Goal: Task Accomplishment & Management: Complete application form

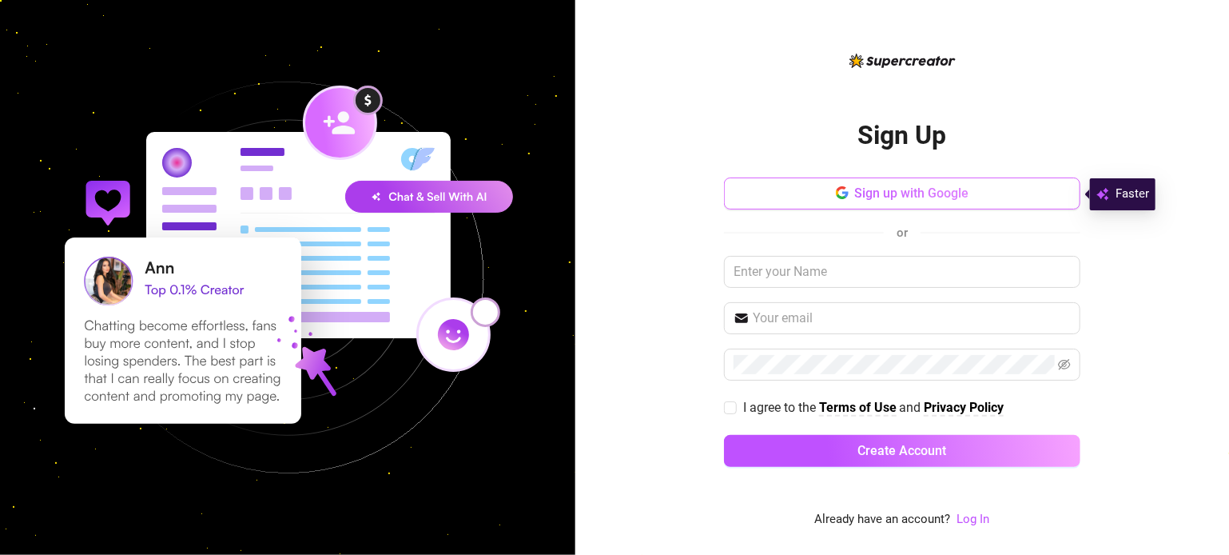
click at [914, 193] on span "Sign up with Google" at bounding box center [912, 192] width 114 height 15
click at [939, 201] on span "Sign up with Google" at bounding box center [913, 192] width 114 height 15
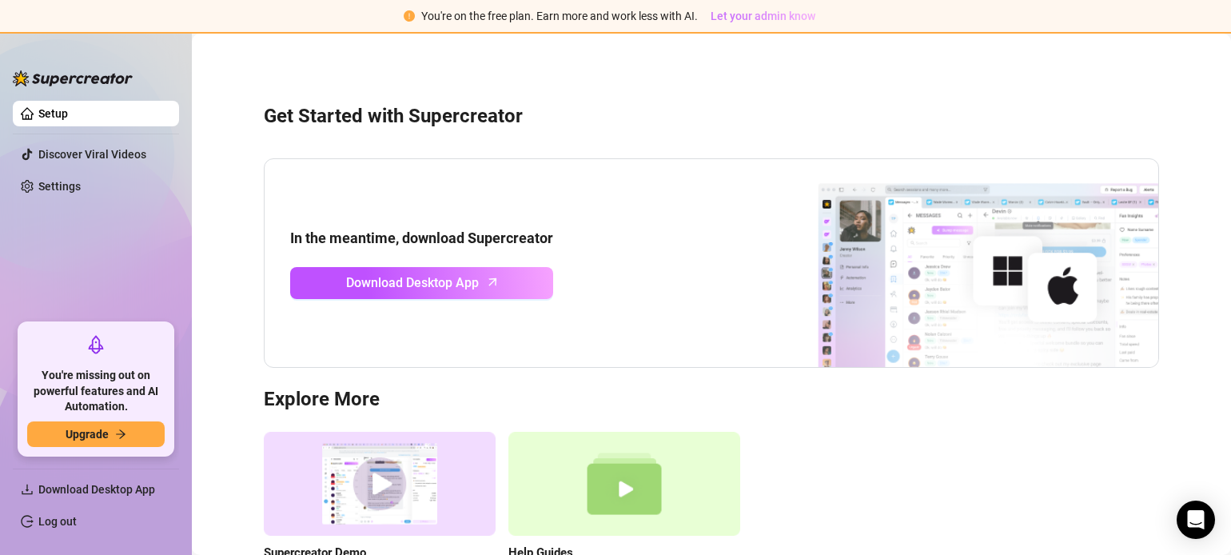
click at [755, 16] on span "Let your admin know" at bounding box center [763, 16] width 105 height 13
click at [123, 439] on icon "arrow-right" at bounding box center [120, 433] width 11 height 11
click at [95, 148] on link "Discover Viral Videos" at bounding box center [92, 154] width 108 height 13
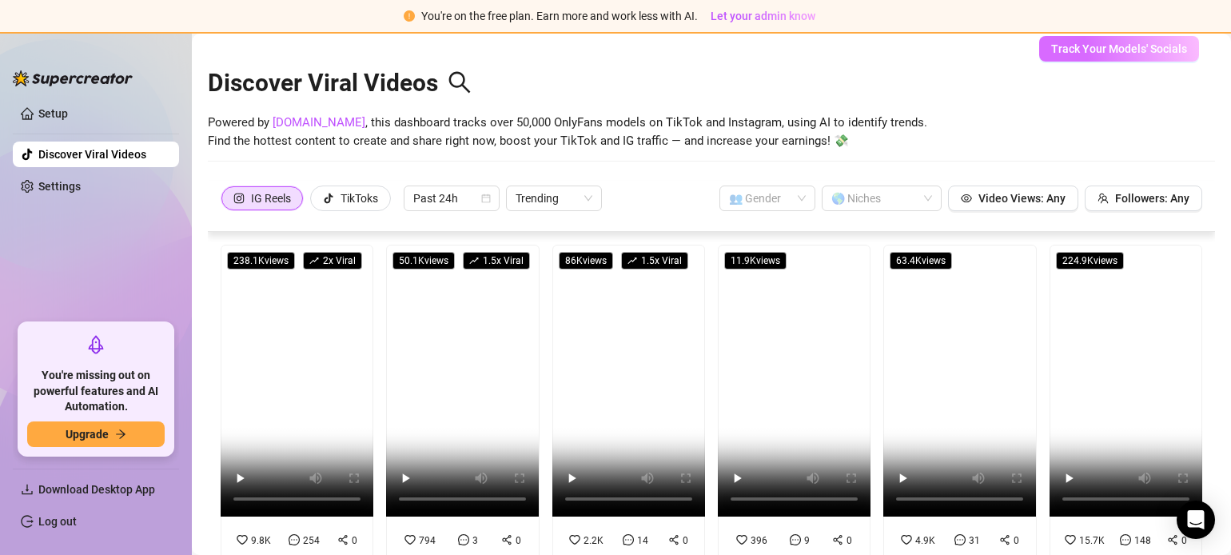
click at [1122, 50] on span "Track Your Models' Socials" at bounding box center [1119, 48] width 136 height 13
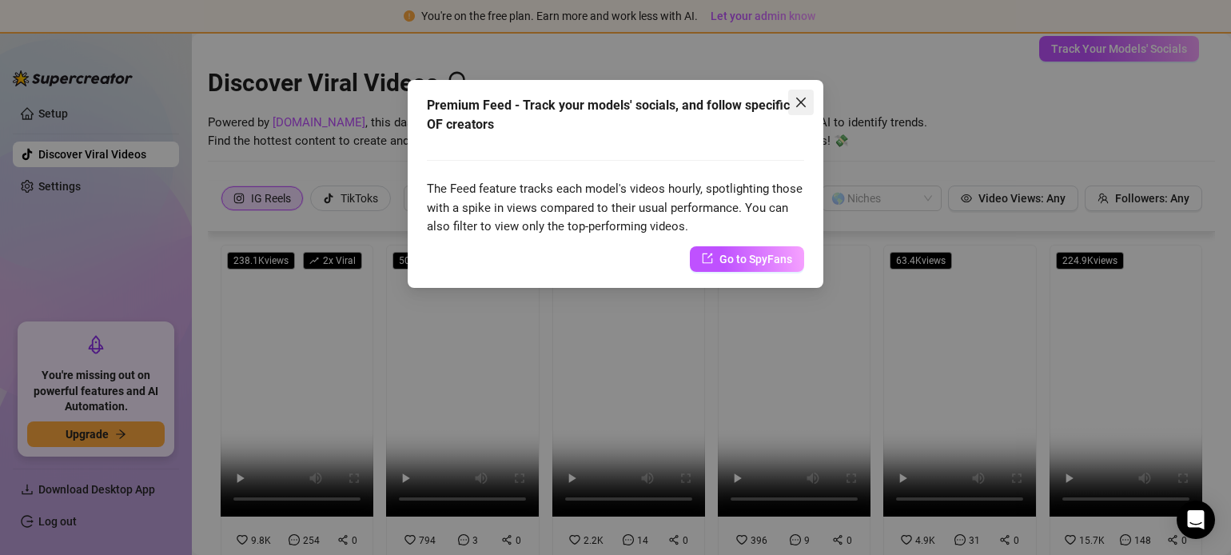
click at [798, 100] on icon "close" at bounding box center [801, 102] width 13 height 13
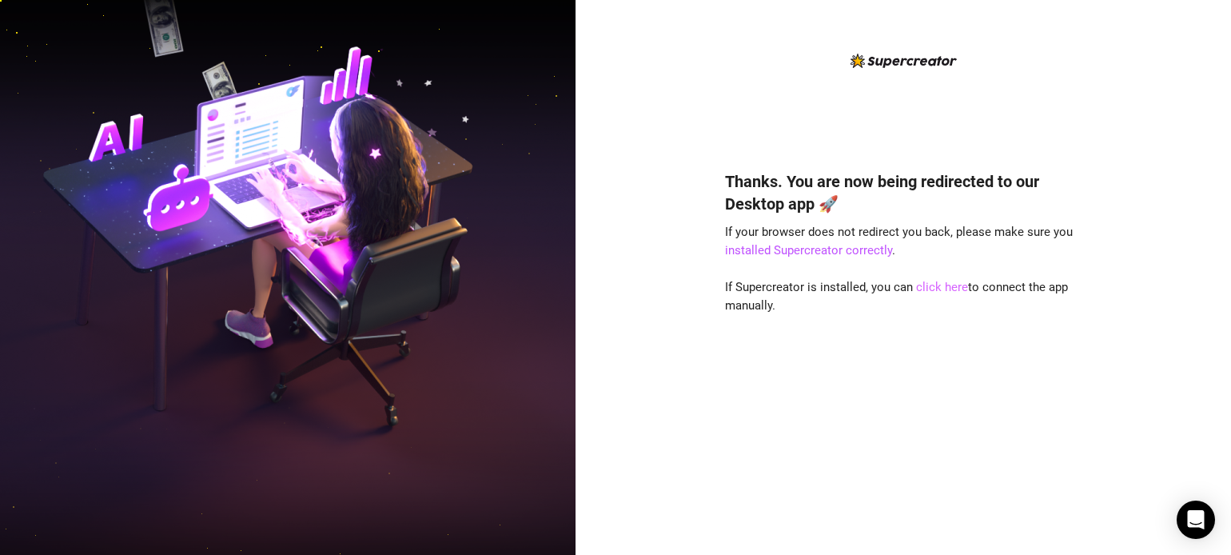
click at [932, 283] on link "click here" at bounding box center [942, 287] width 52 height 14
